Goal: Task Accomplishment & Management: Manage account settings

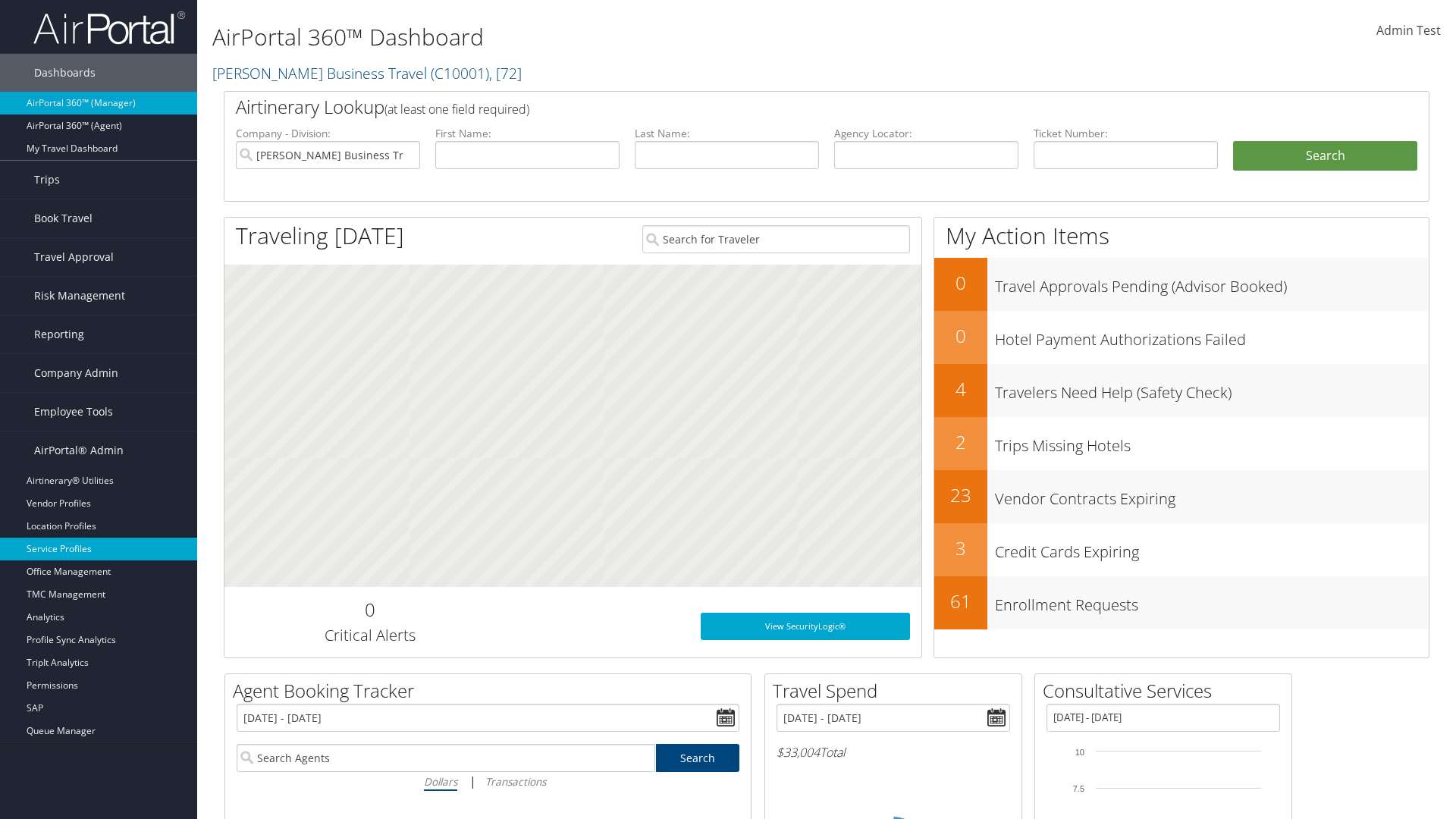
click at [99, 549] on link "Service Profiles" at bounding box center [99, 549] width 197 height 23
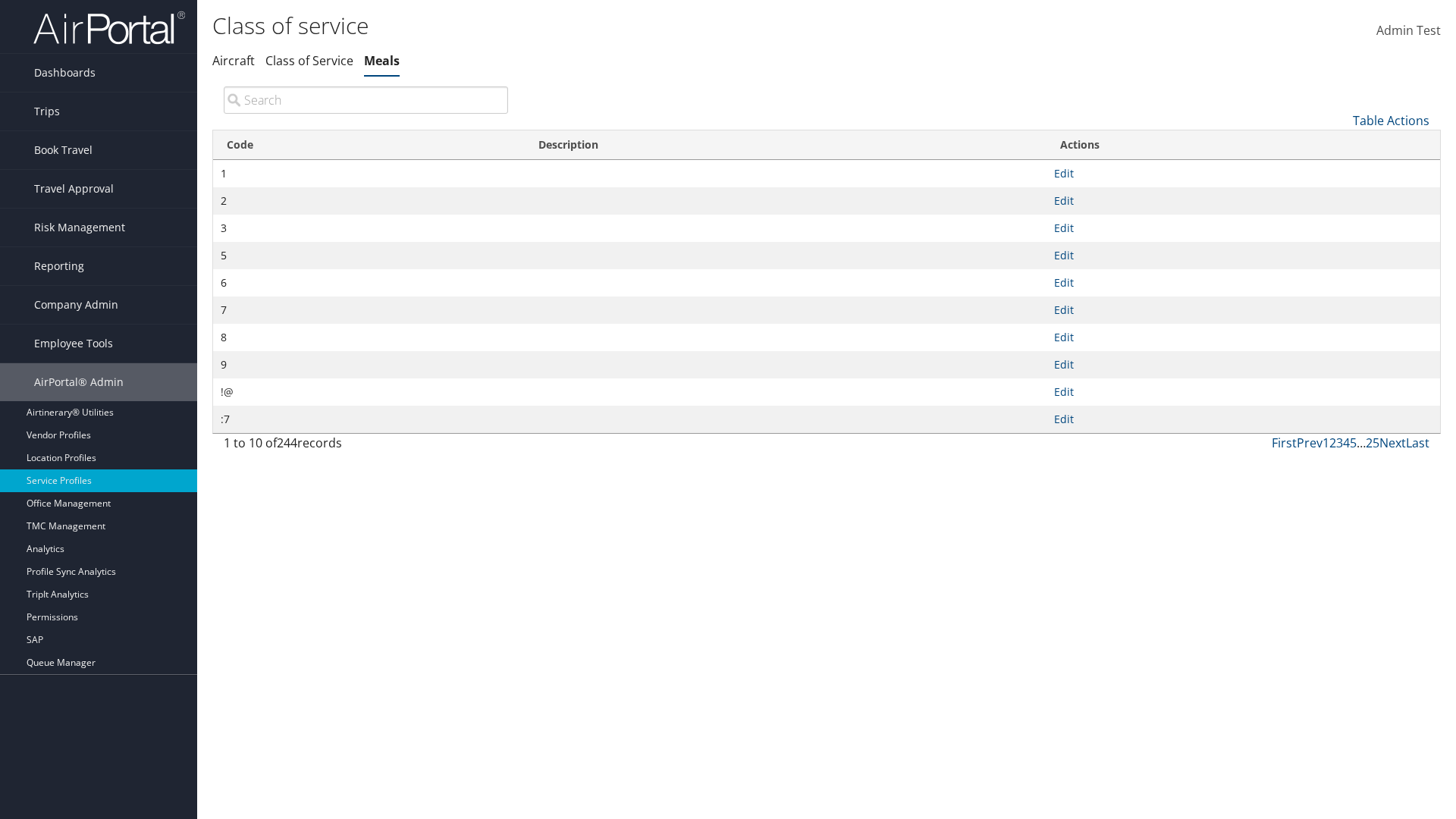
click at [368, 145] on th "Code" at bounding box center [369, 145] width 312 height 30
click at [1391, 120] on link "Table Actions" at bounding box center [1391, 120] width 77 height 17
click at [1340, 170] on link "25" at bounding box center [1340, 171] width 199 height 26
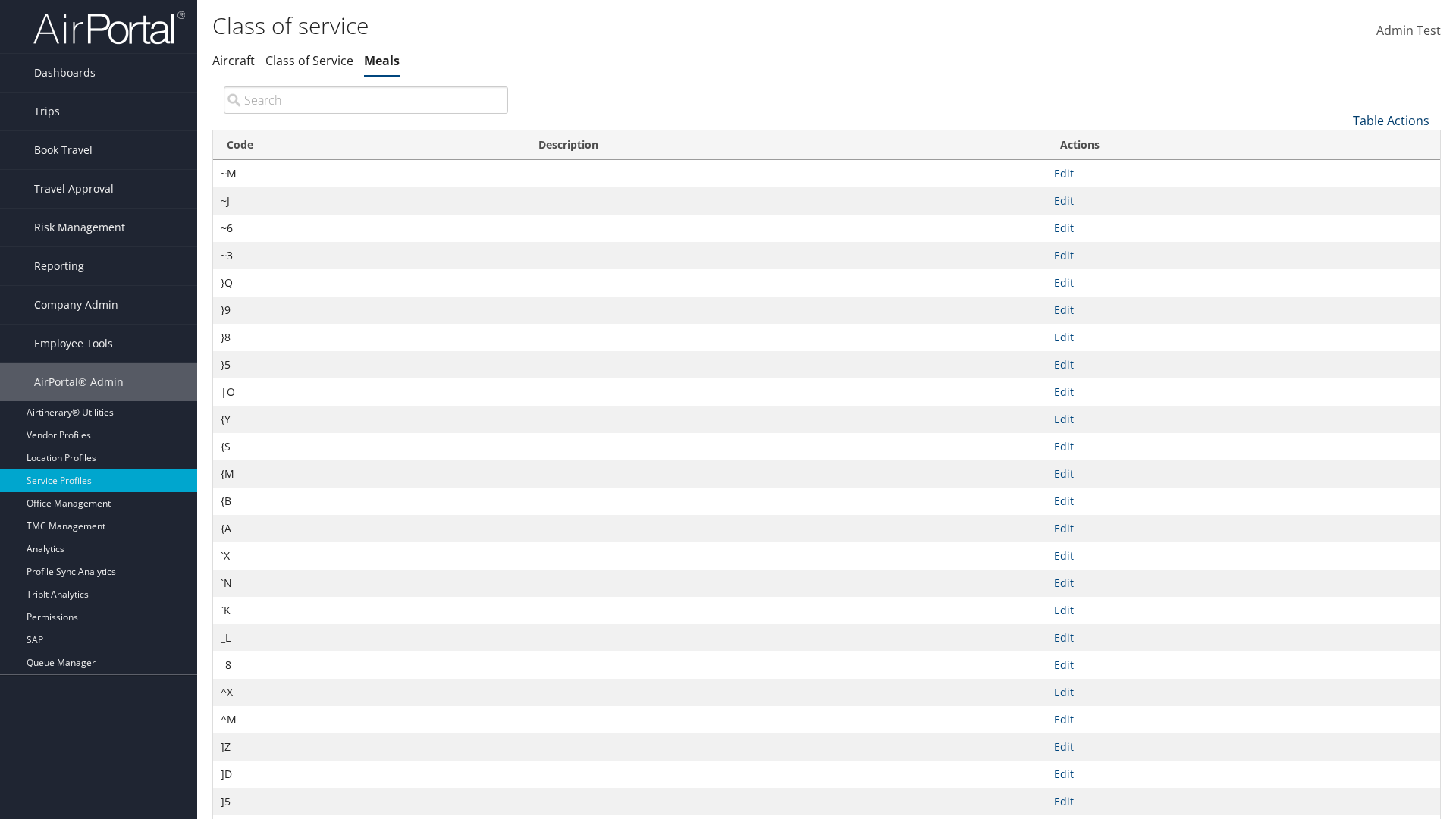
click at [1391, 120] on link "Table Actions" at bounding box center [1391, 120] width 77 height 17
click at [1340, 220] on link "Page Length" at bounding box center [1340, 221] width 199 height 26
